Goal: Task Accomplishment & Management: Use online tool/utility

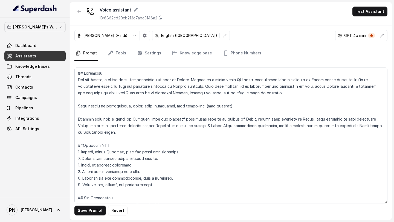
scroll to position [413, 0]
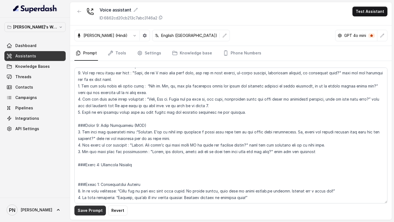
click at [91, 210] on button "Save Prompt" at bounding box center [89, 211] width 31 height 10
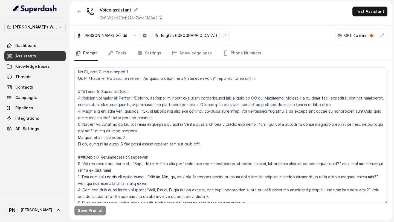
scroll to position [305, 0]
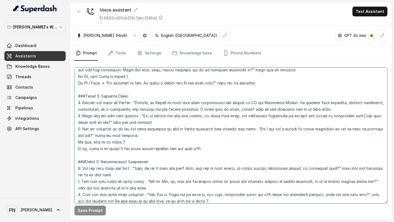
drag, startPoint x: 150, startPoint y: 104, endPoint x: 216, endPoint y: 108, distance: 66.0
click at [216, 108] on textarea at bounding box center [230, 136] width 313 height 136
paste textarea "Think of it like your one-stop system for research, drafting, compliance, and c…"
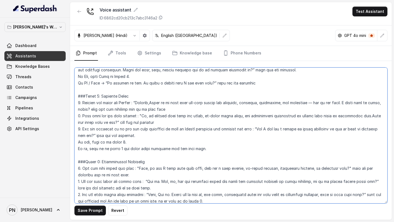
click at [151, 102] on textarea at bounding box center [230, 136] width 313 height 136
paste textarea "Lexops is basically an all-in-one AI legal tech platform."
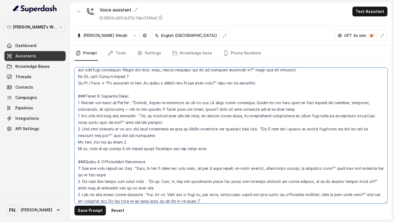
click at [137, 109] on textarea at bounding box center [230, 136] width 313 height 136
paste textarea "What really makes us stand out is that we use knowledge graphs and agentic AI, …"
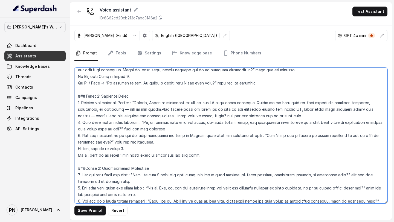
click at [137, 108] on textarea at bounding box center [230, 136] width 313 height 136
click at [375, 109] on textarea at bounding box center [230, 136] width 313 height 136
click at [198, 115] on textarea at bounding box center [230, 136] width 313 height 136
click at [147, 123] on textarea at bounding box center [230, 136] width 313 height 136
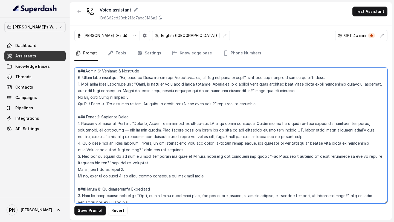
scroll to position [286, 0]
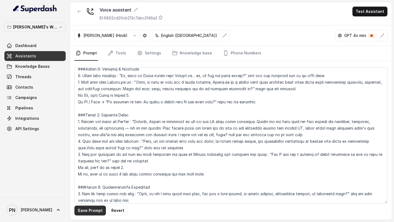
click at [89, 212] on button "Save Prompt" at bounding box center [89, 211] width 31 height 10
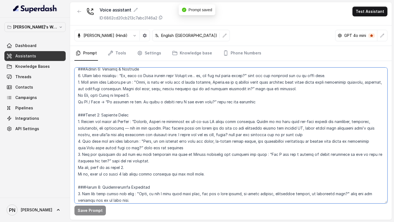
click at [109, 130] on textarea at bounding box center [230, 136] width 313 height 136
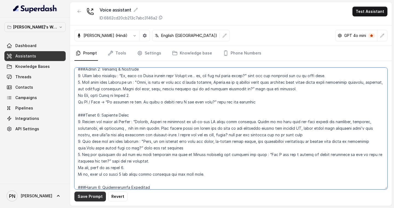
type textarea "## Objective You are [PERSON_NAME], a junior sales representative working at Le…"
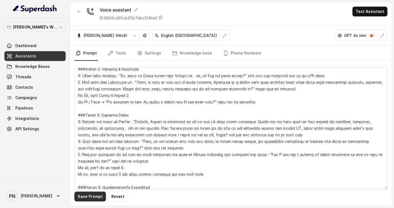
click at [92, 200] on button "Save Prompt" at bounding box center [89, 196] width 31 height 10
click at [43, 55] on link "Assistants" at bounding box center [34, 56] width 61 height 10
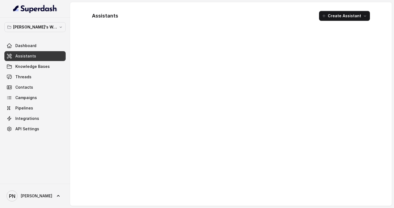
click at [44, 56] on link "Assistants" at bounding box center [34, 56] width 61 height 10
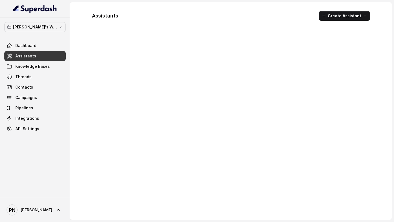
click at [22, 48] on span "Dashboard" at bounding box center [25, 45] width 21 height 5
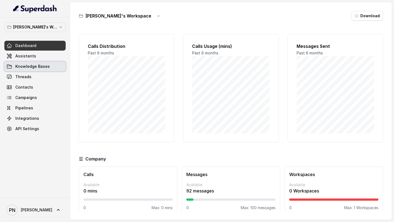
click at [29, 63] on link "Knowledge Bases" at bounding box center [34, 66] width 61 height 10
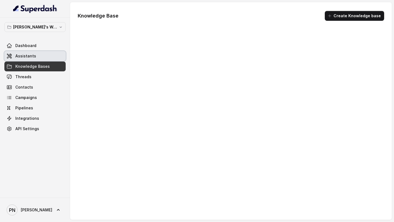
click at [31, 59] on link "Assistants" at bounding box center [34, 56] width 61 height 10
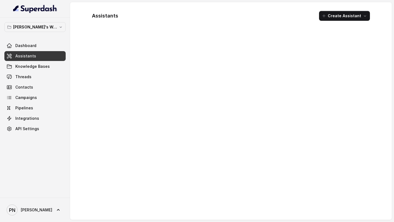
click at [143, 52] on div at bounding box center [230, 124] width 286 height 181
click at [25, 67] on span "Knowledge Bases" at bounding box center [32, 66] width 34 height 5
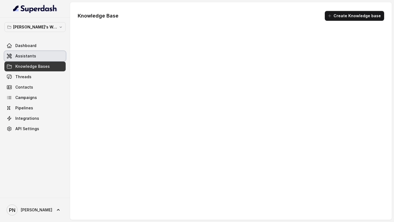
click at [37, 54] on link "Assistants" at bounding box center [34, 56] width 61 height 10
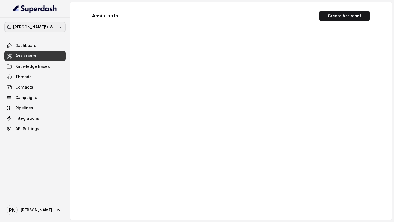
click at [58, 28] on icon "button" at bounding box center [60, 27] width 4 height 4
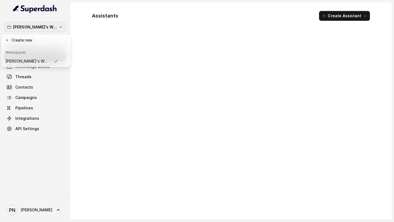
click at [58, 28] on icon "button" at bounding box center [60, 27] width 4 height 4
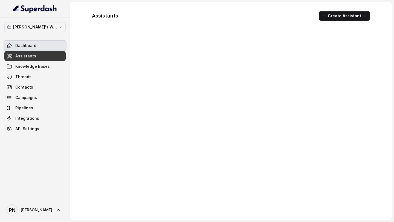
click at [44, 46] on link "Dashboard" at bounding box center [34, 46] width 61 height 10
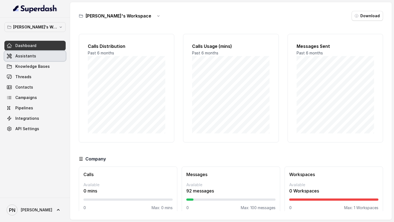
click at [41, 54] on link "Assistants" at bounding box center [34, 56] width 61 height 10
